Goal: Transaction & Acquisition: Purchase product/service

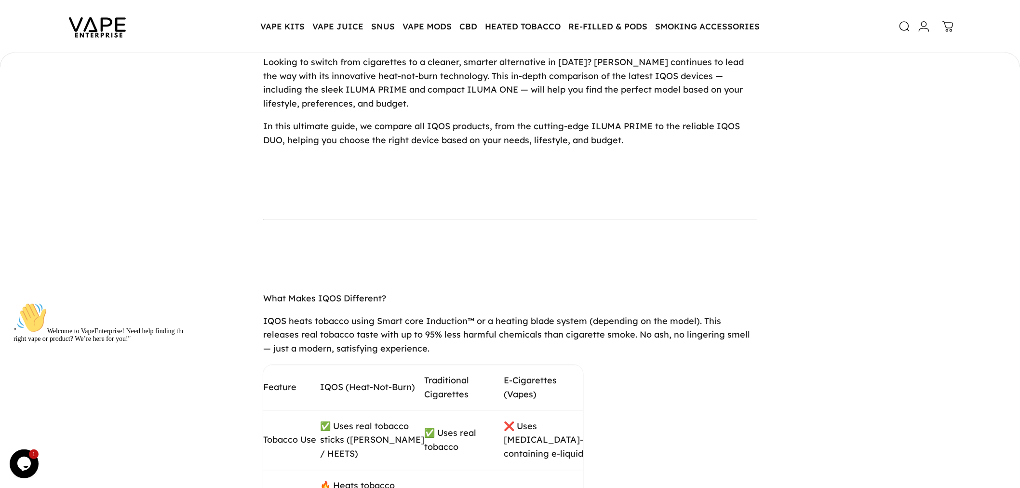
scroll to position [297, 0]
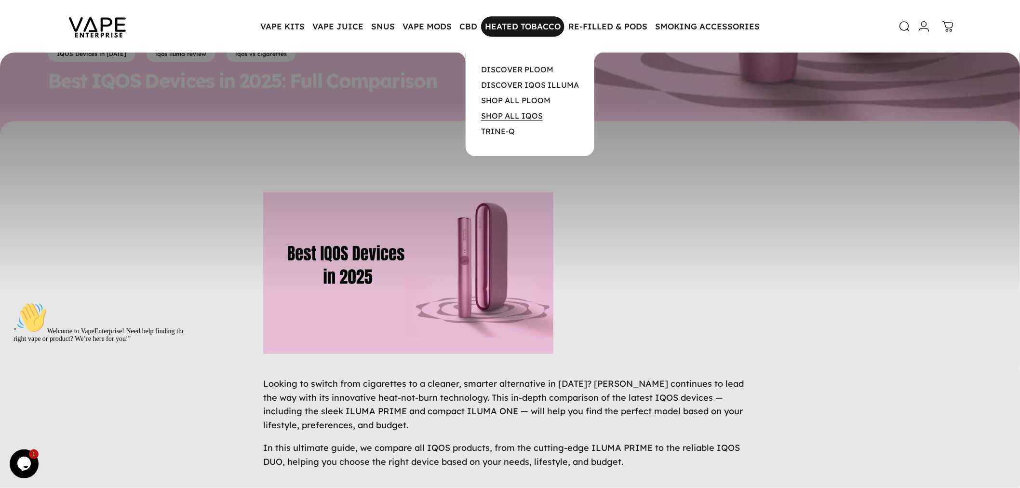
click at [516, 114] on link "SHOP ALL IQOS" at bounding box center [512, 116] width 62 height 10
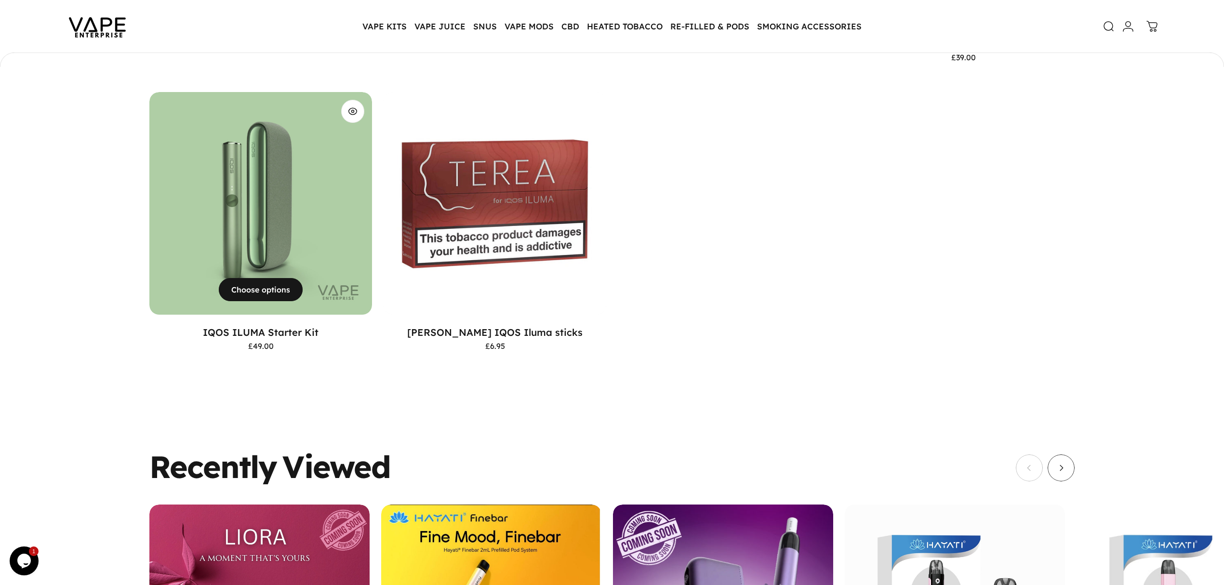
scroll to position [768, 0]
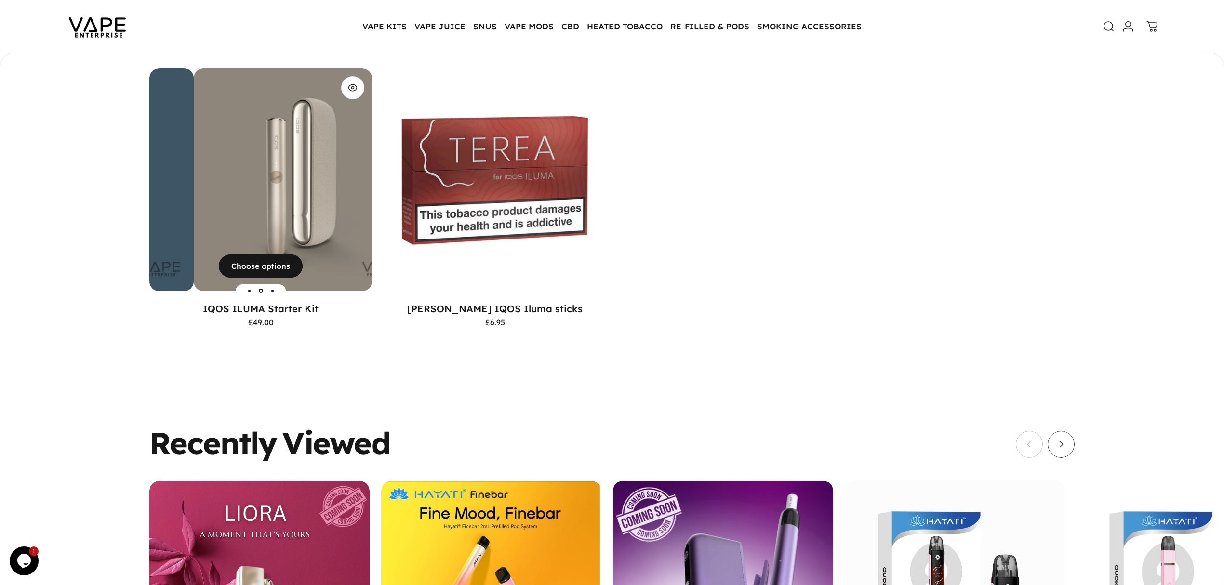
click at [266, 189] on img "IQOS ILUMA Starter Kit" at bounding box center [305, 179] width 223 height 223
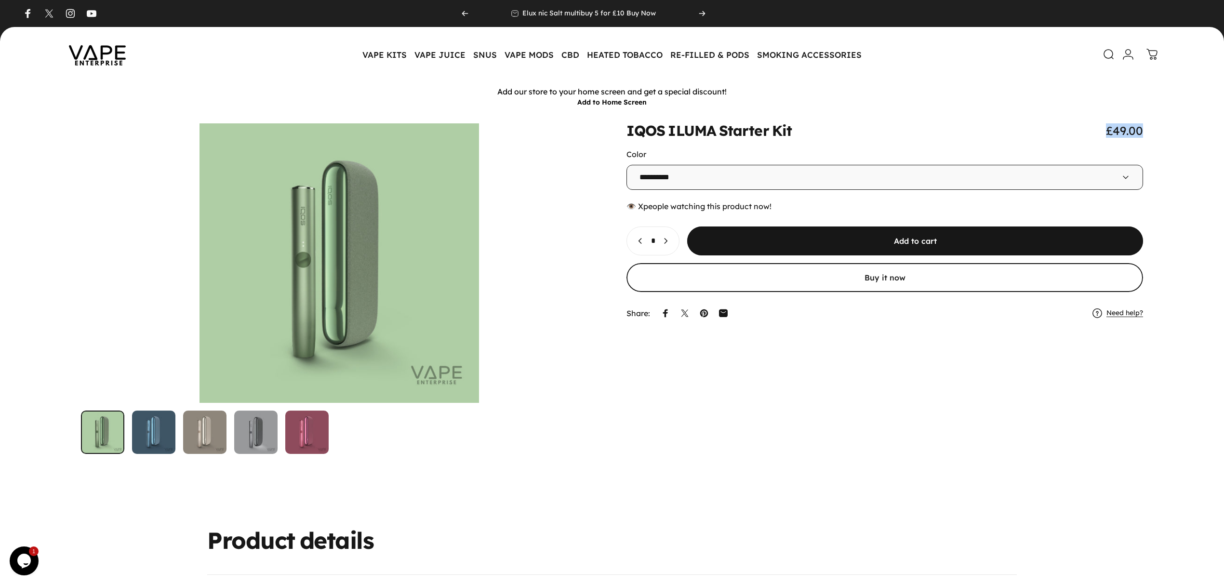
drag, startPoint x: 1103, startPoint y: 124, endPoint x: 964, endPoint y: 125, distance: 138.8
click at [1157, 131] on div "**********" at bounding box center [612, 288] width 1178 height 331
click at [883, 124] on div "IQOS ILUMA Starter Kit £49.00" at bounding box center [884, 130] width 517 height 14
drag, startPoint x: 834, startPoint y: 124, endPoint x: 625, endPoint y: 125, distance: 208.2
click at [626, 125] on div "IQOS ILUMA Starter Kit £49.00" at bounding box center [884, 130] width 517 height 14
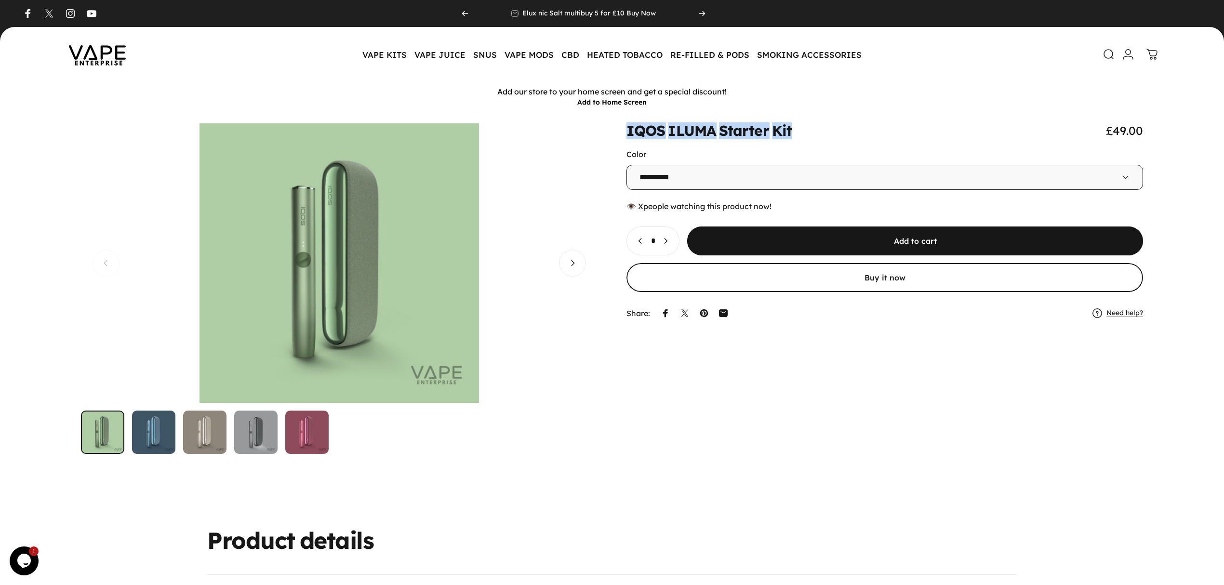
copy split-words "IQOS ILUMA Starter Kit"
